Goal: Navigation & Orientation: Understand site structure

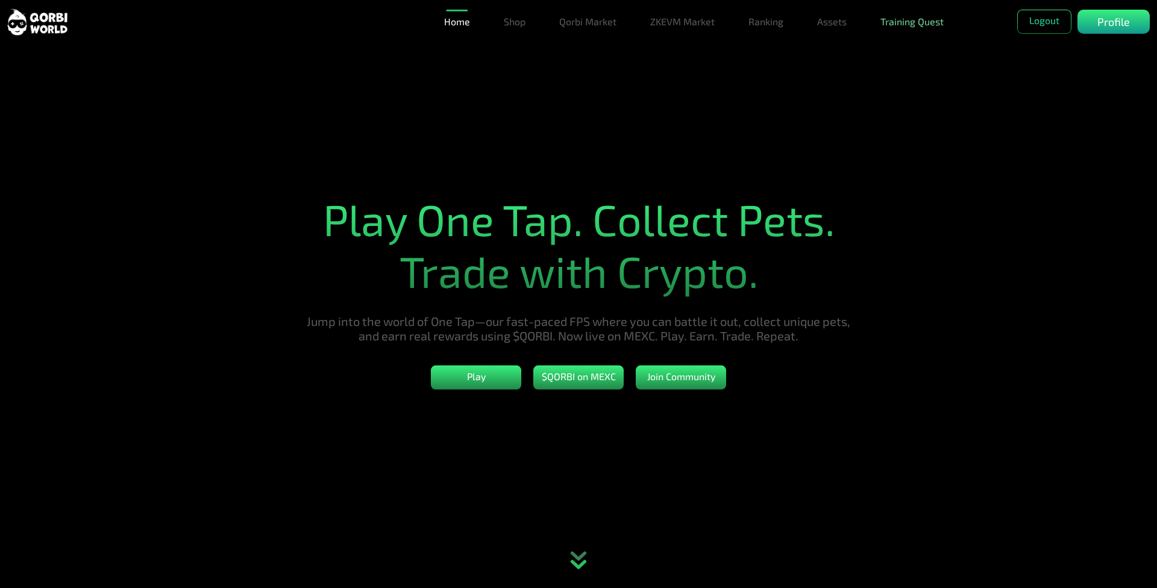
click at [911, 16] on link "Training Quest" at bounding box center [912, 22] width 73 height 24
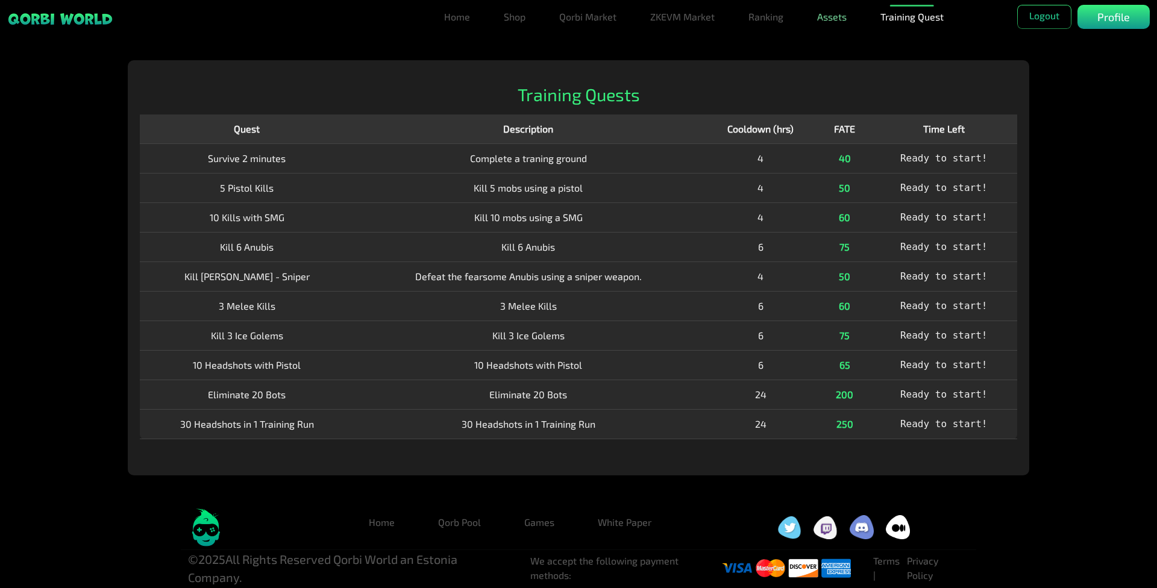
click at [825, 19] on link "Assets" at bounding box center [831, 17] width 39 height 24
click at [831, 49] on link "Assets" at bounding box center [831, 41] width 39 height 24
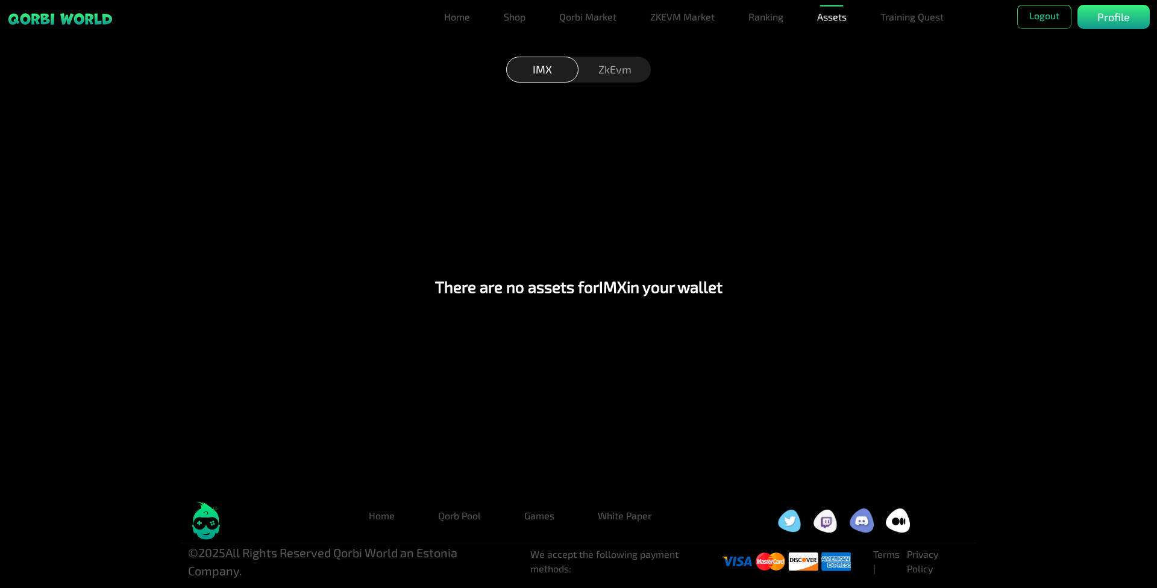
click at [622, 69] on div "ZkEvm" at bounding box center [615, 70] width 72 height 26
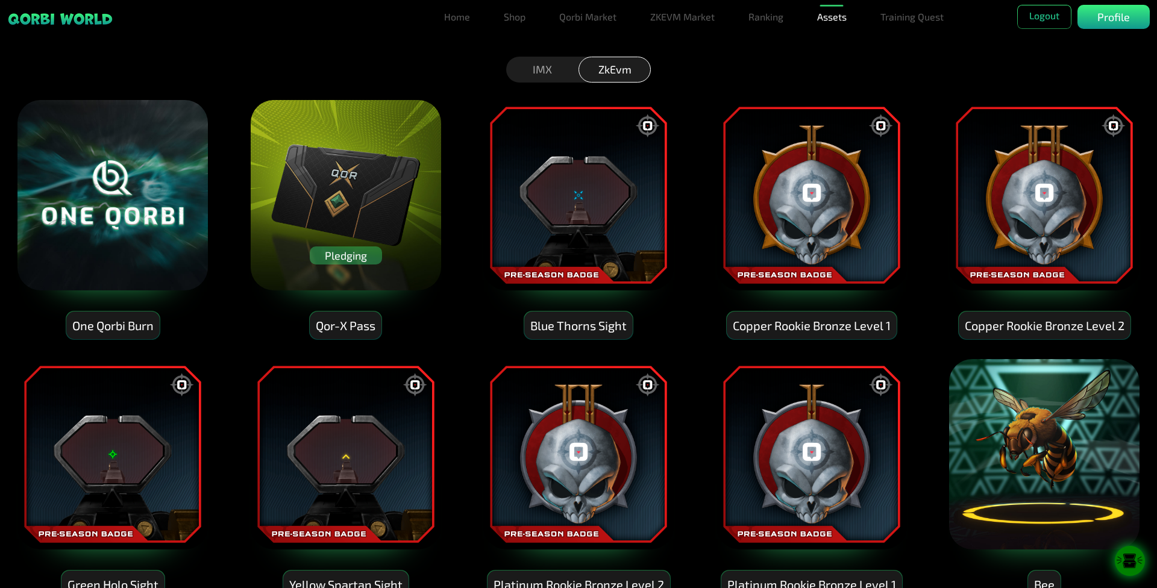
click at [350, 257] on div "Pledging" at bounding box center [346, 256] width 72 height 18
click at [348, 253] on div "Pledging" at bounding box center [346, 256] width 72 height 18
click at [762, 14] on link "Ranking" at bounding box center [766, 17] width 45 height 24
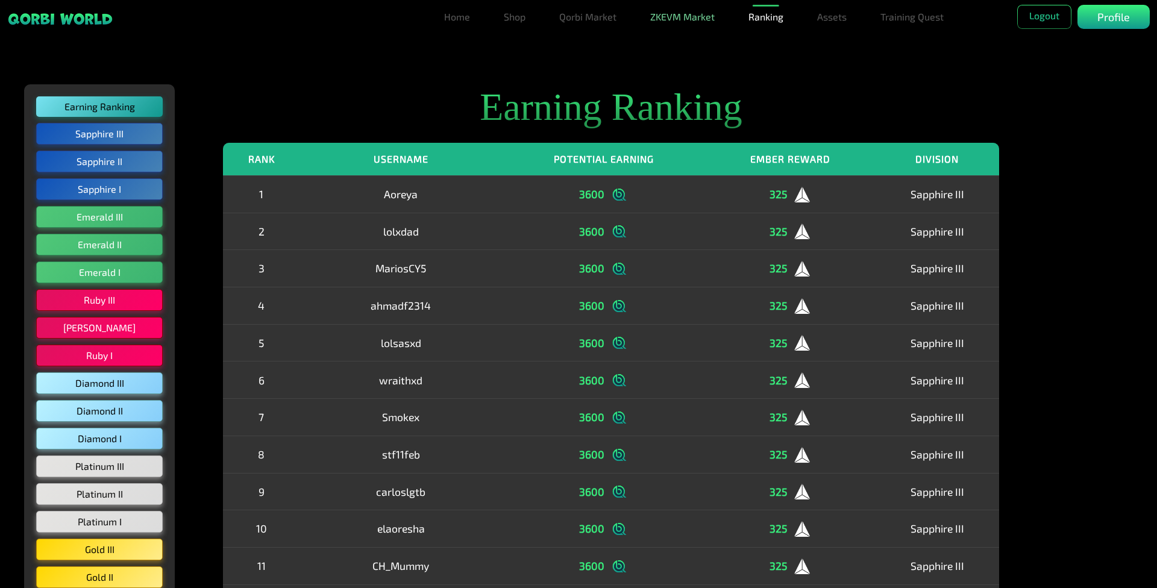
click at [692, 10] on link "ZKEVM Market" at bounding box center [683, 17] width 74 height 24
click at [608, 20] on link "Qorbi Market" at bounding box center [588, 17] width 67 height 24
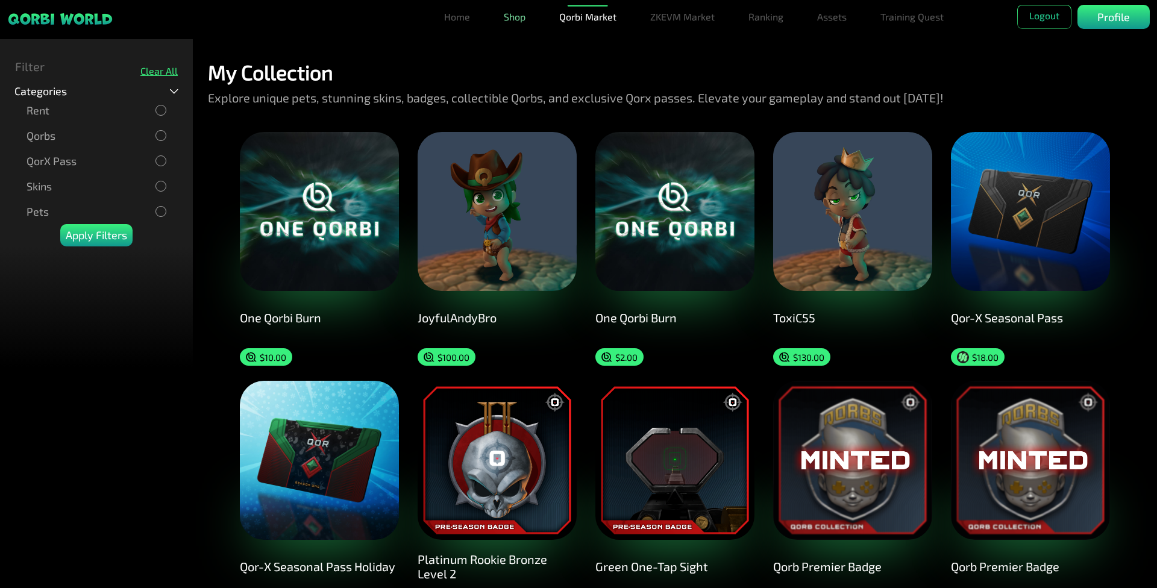
click at [509, 11] on link "Shop" at bounding box center [514, 17] width 31 height 24
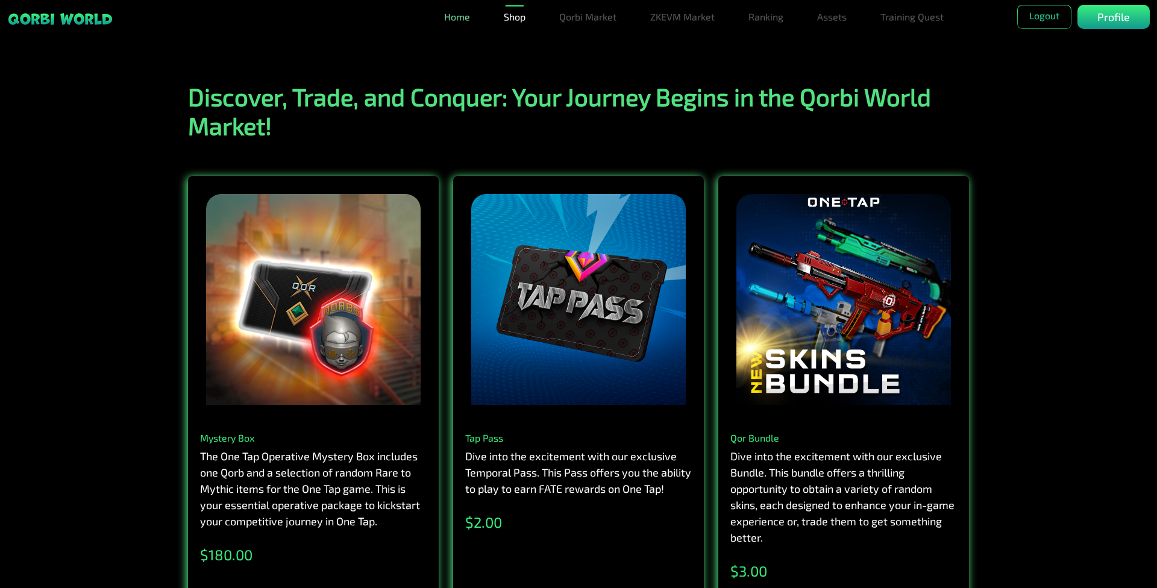
click at [456, 10] on link "Home" at bounding box center [457, 17] width 36 height 24
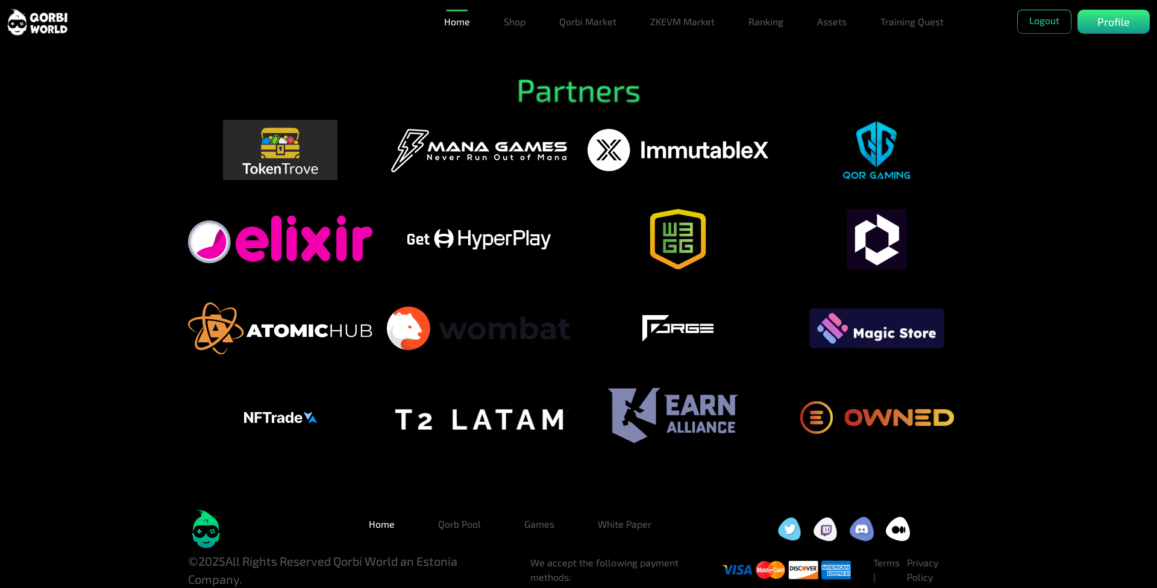
scroll to position [2939, 0]
click at [469, 524] on link "Qorb Pool" at bounding box center [460, 524] width 62 height 24
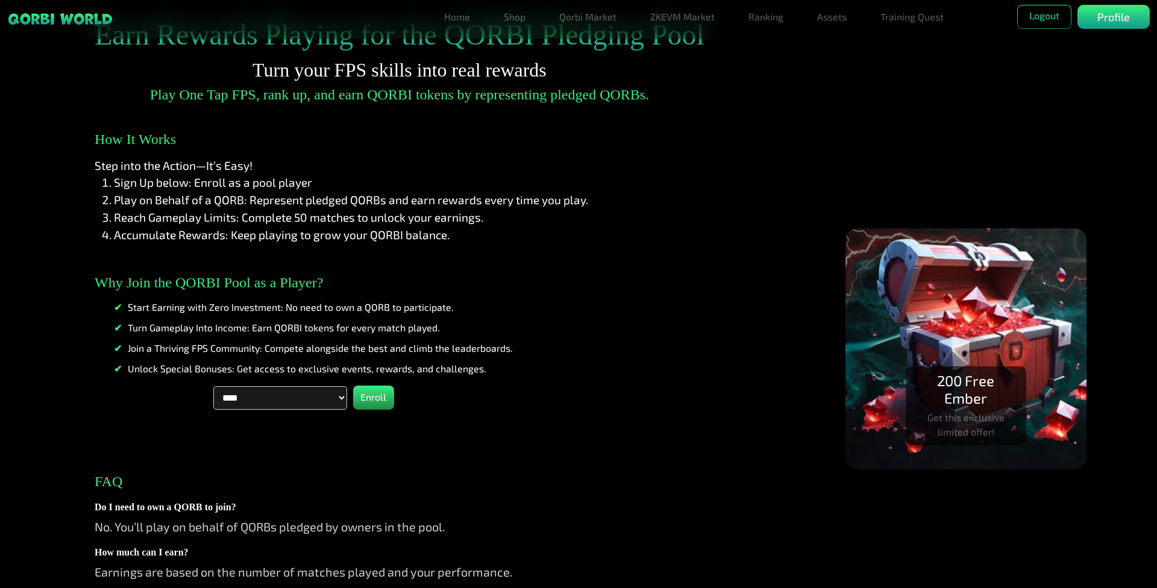
scroll to position [224, 0]
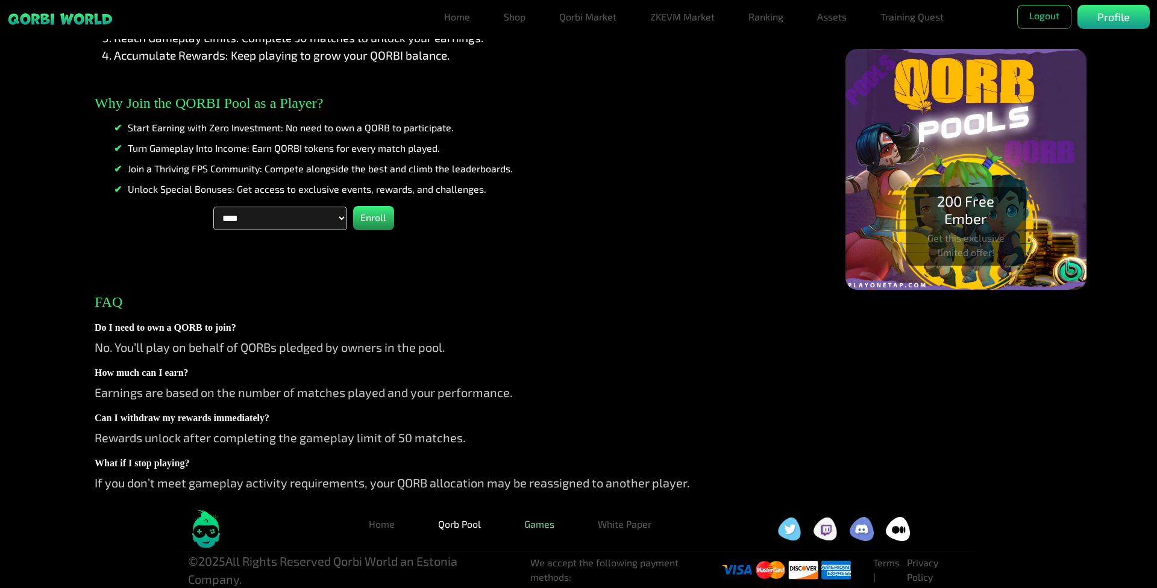
click at [544, 524] on link "Games" at bounding box center [539, 524] width 49 height 24
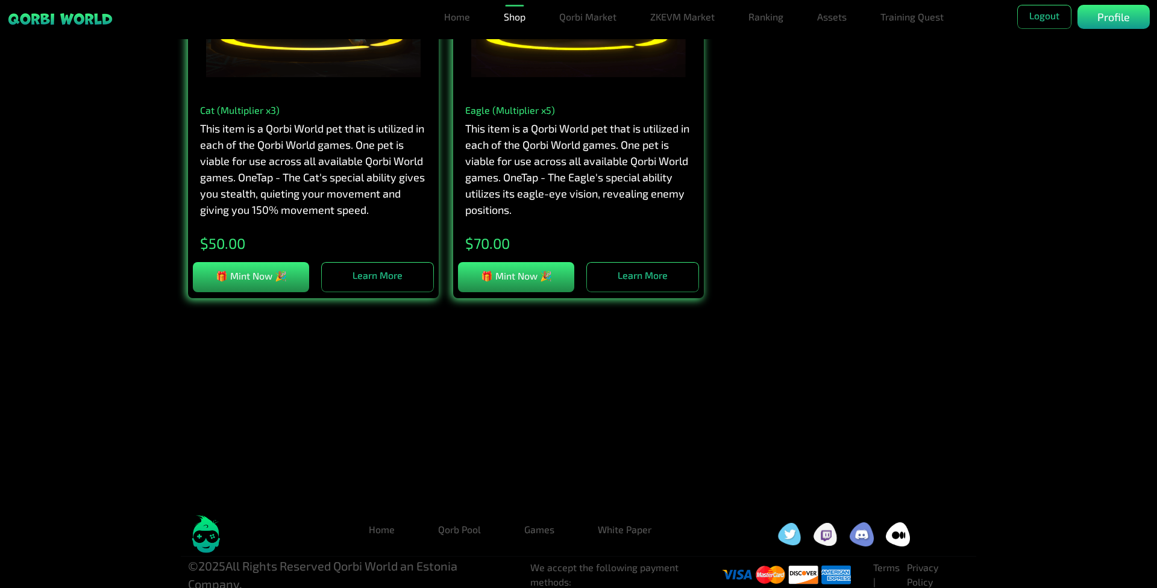
scroll to position [1923, 0]
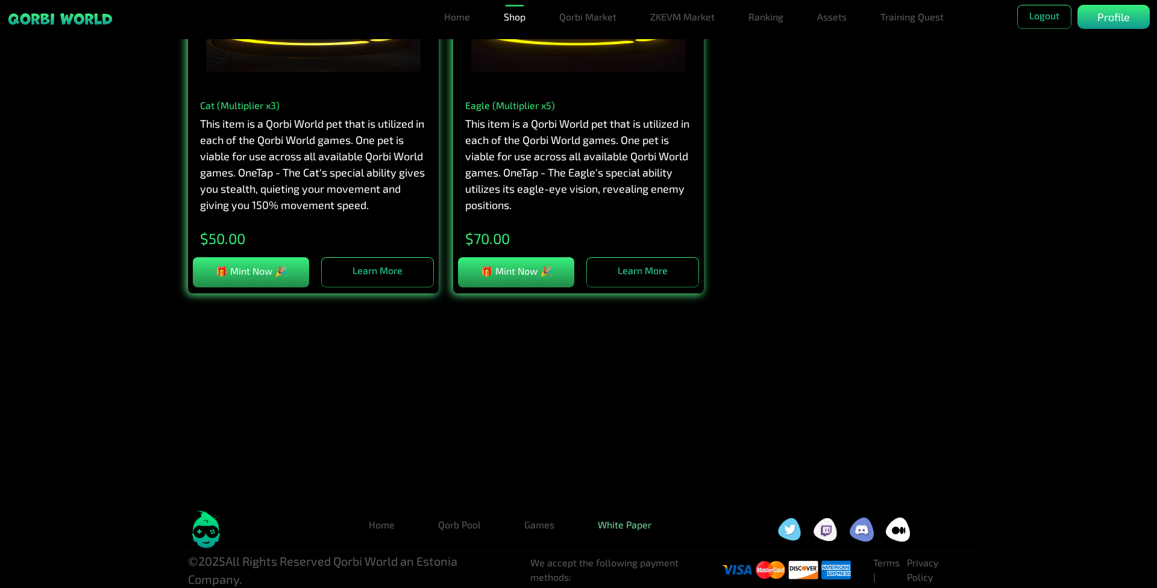
click at [625, 534] on link "White Paper" at bounding box center [624, 525] width 73 height 24
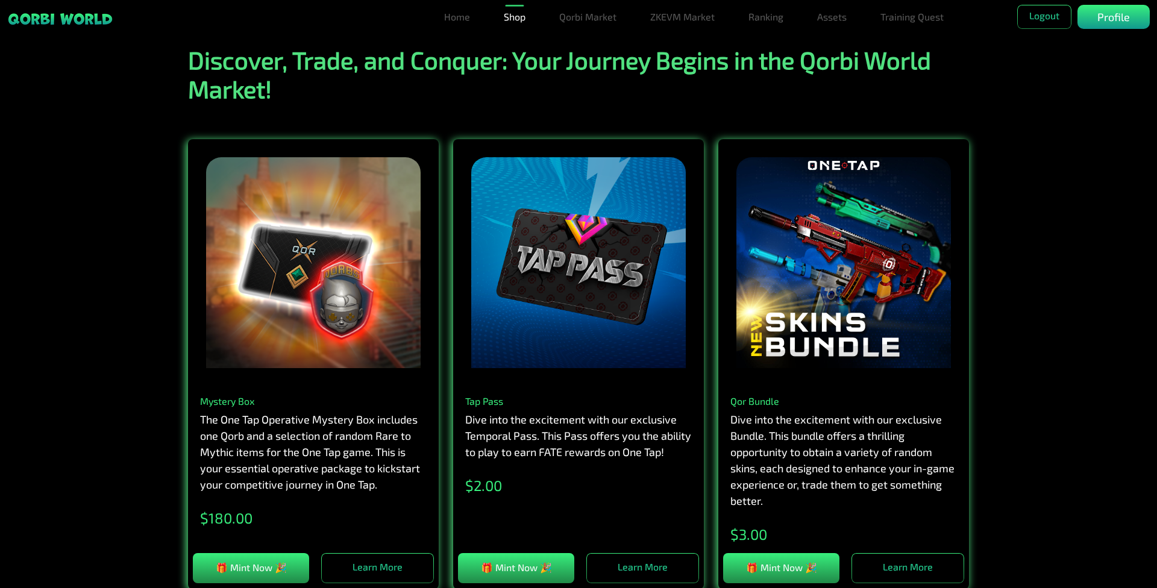
scroll to position [0, 0]
